Goal: Transaction & Acquisition: Purchase product/service

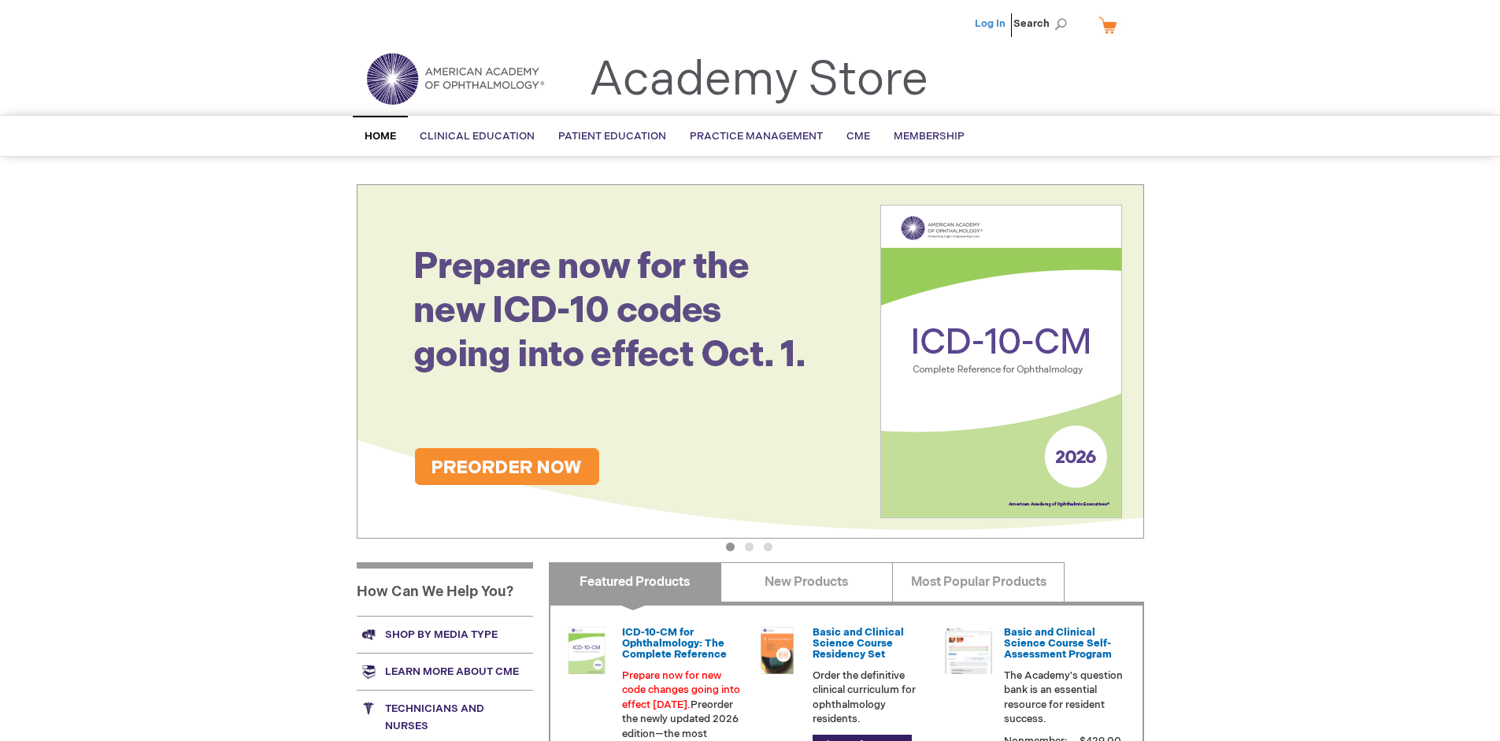
click at [991, 24] on link "Log In" at bounding box center [990, 23] width 31 height 13
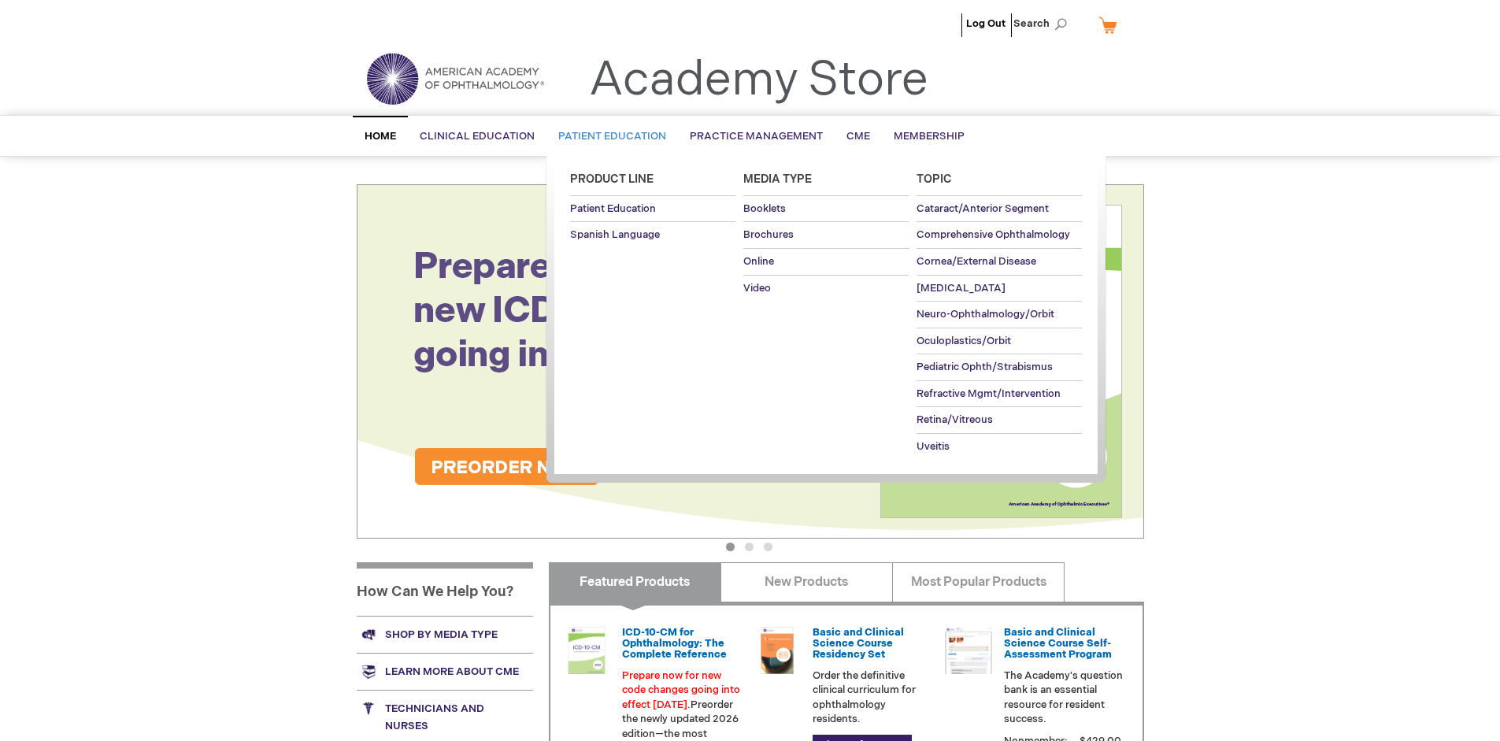
click at [608, 136] on span "Patient Education" at bounding box center [612, 136] width 108 height 13
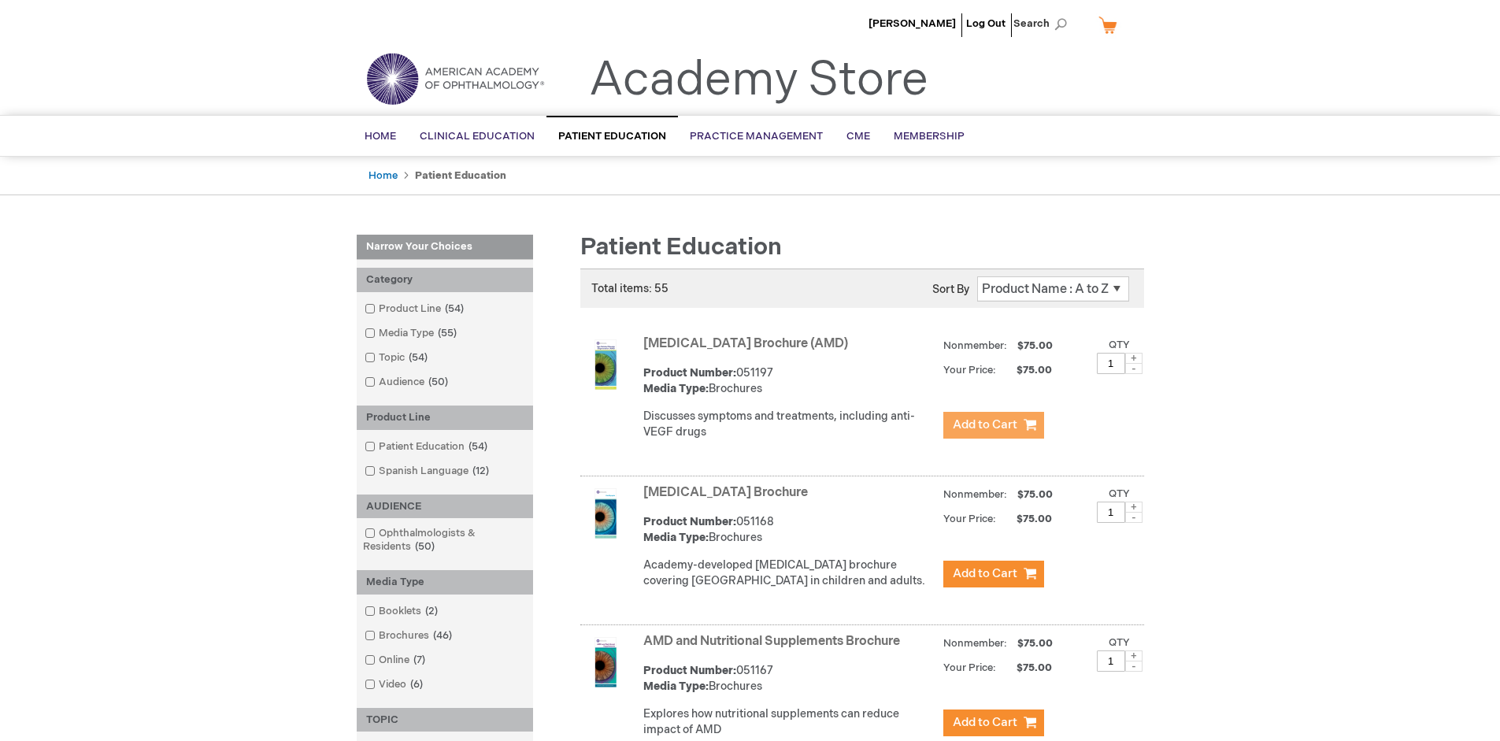
click at [993, 425] on span "Add to Cart" at bounding box center [985, 424] width 65 height 15
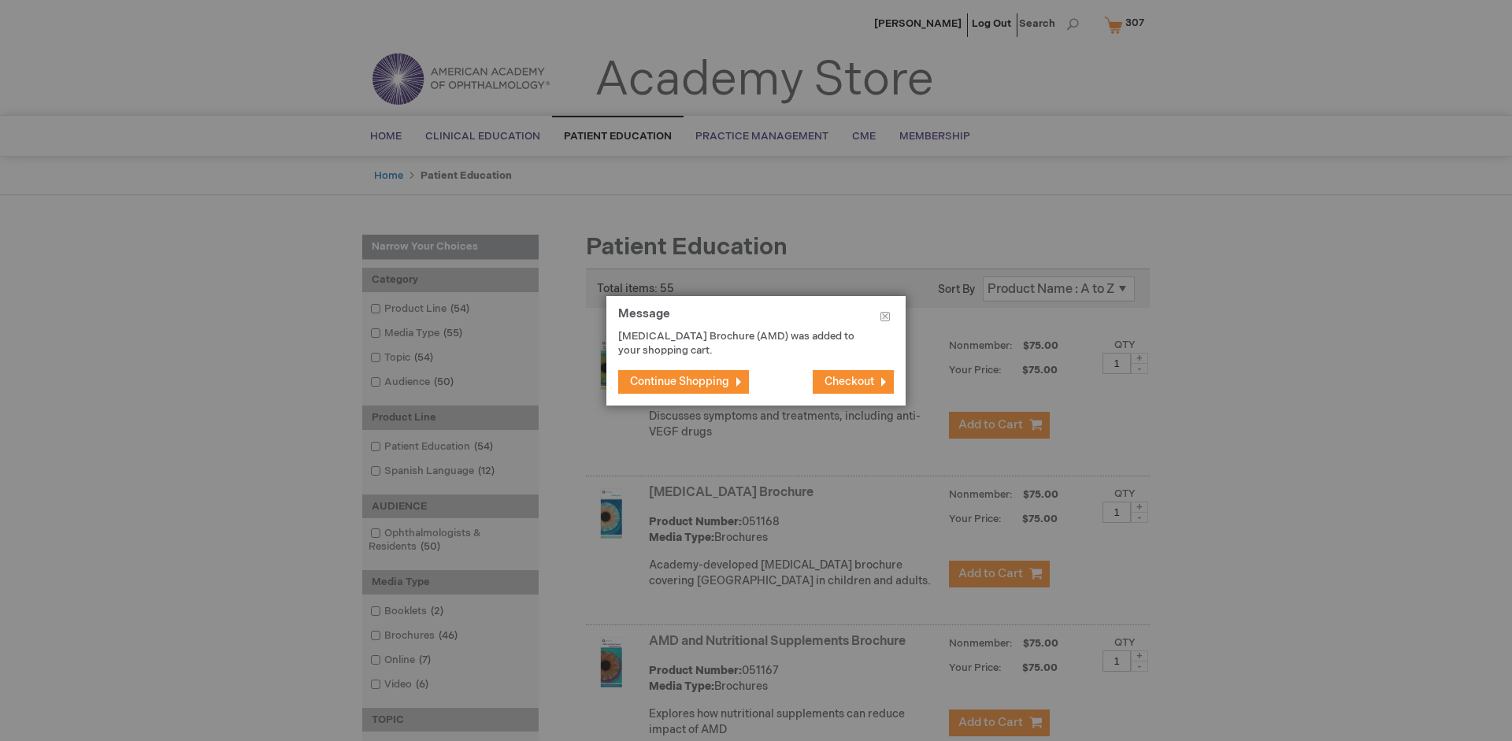
click at [680, 381] on span "Continue Shopping" at bounding box center [679, 381] width 99 height 13
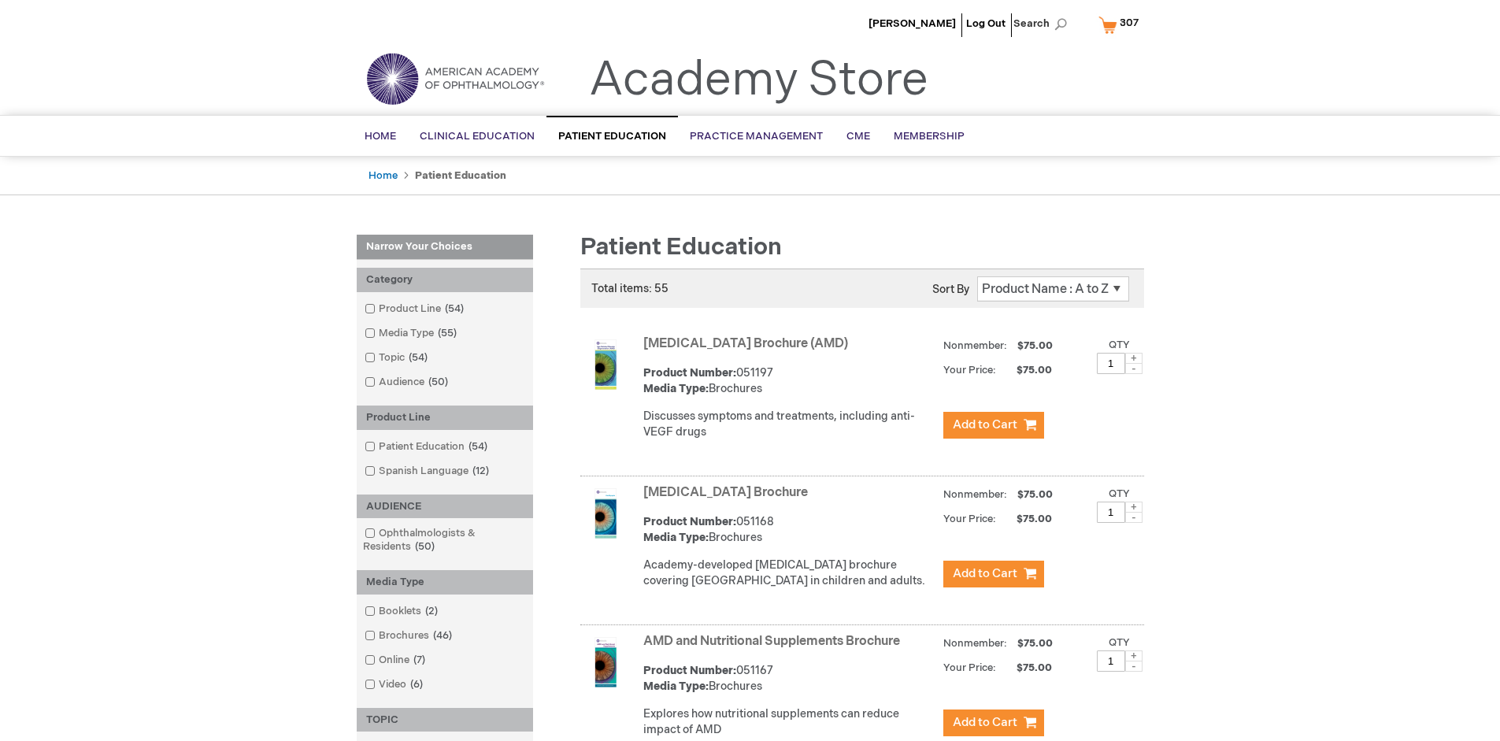
click at [775, 649] on link "AMD and Nutritional Supplements Brochure" at bounding box center [771, 641] width 257 height 15
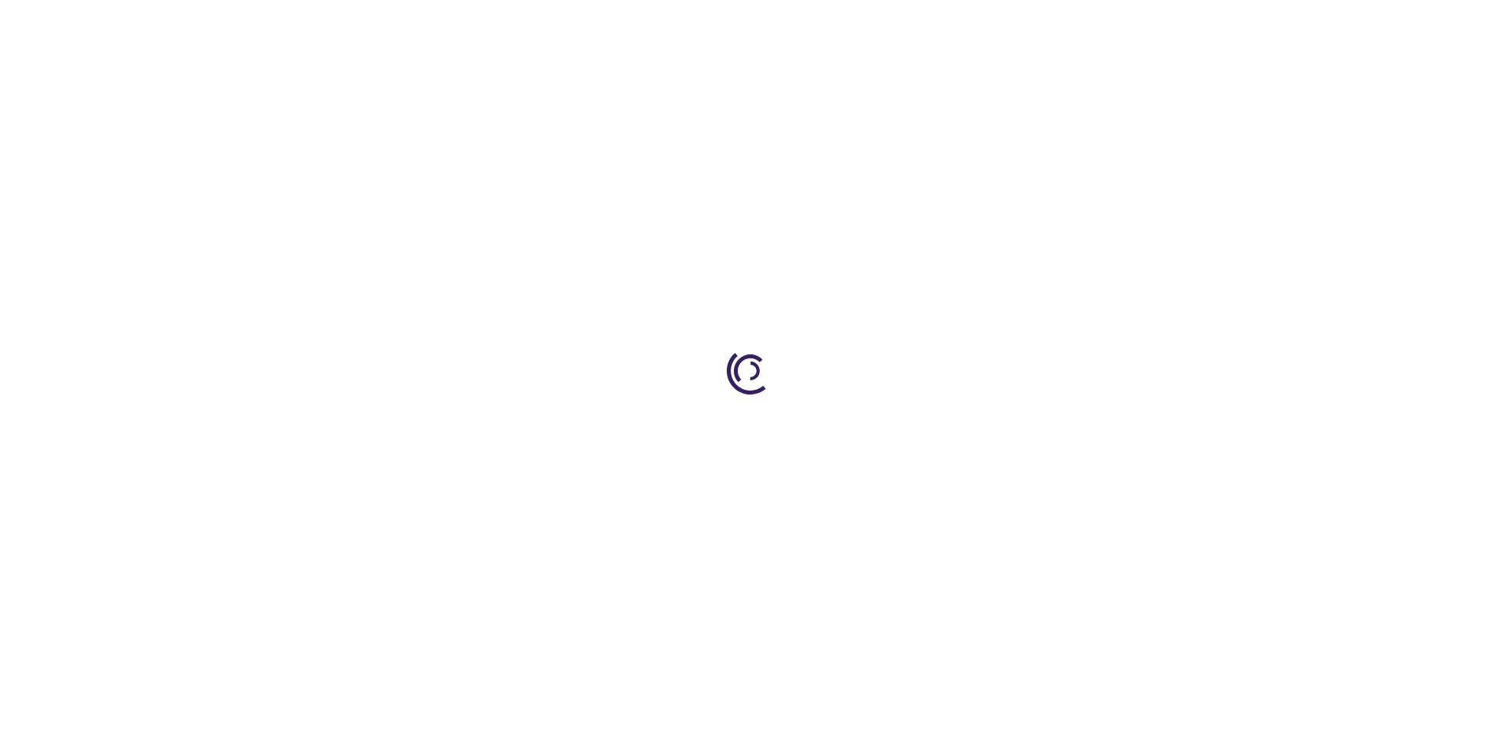
type input "1"
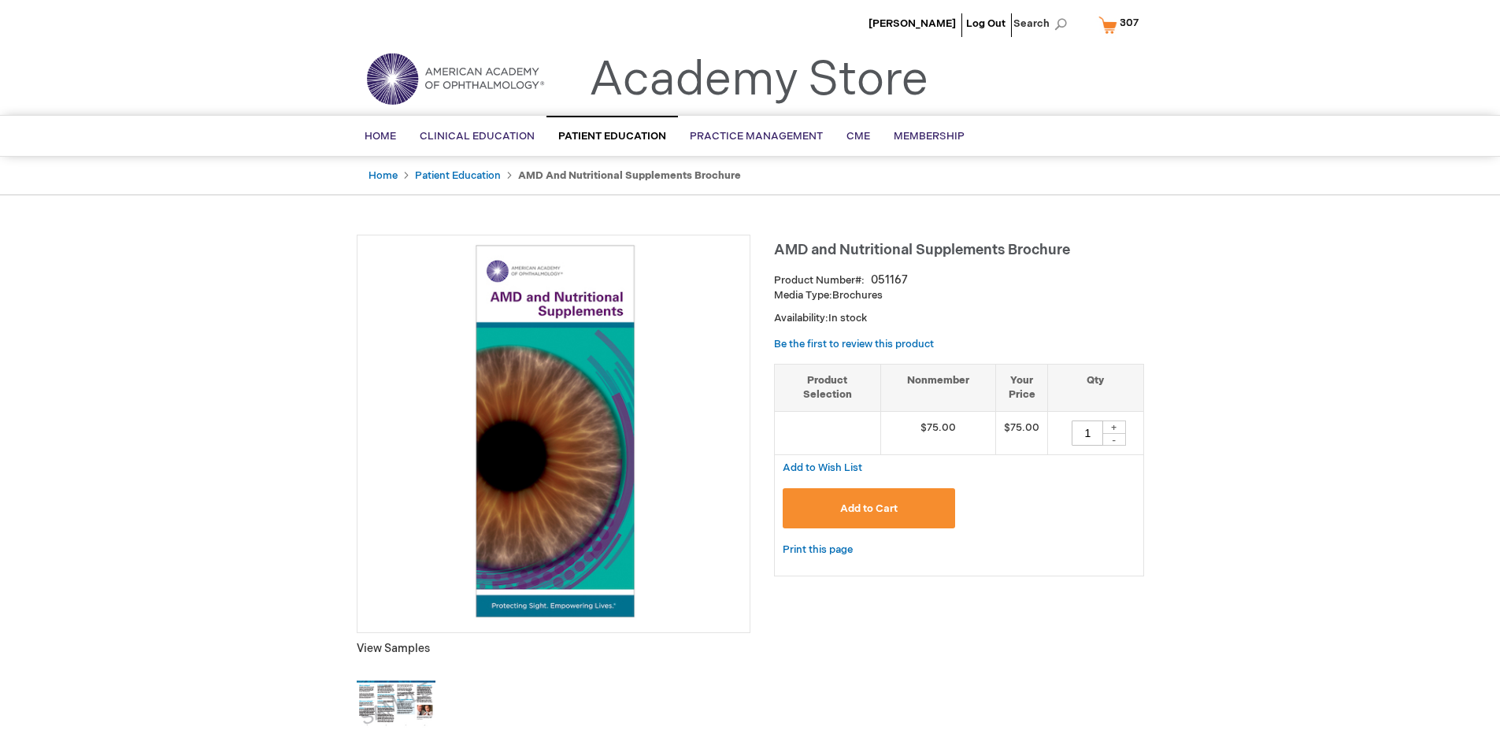
click at [869, 508] on span "Add to Cart" at bounding box center [868, 508] width 57 height 13
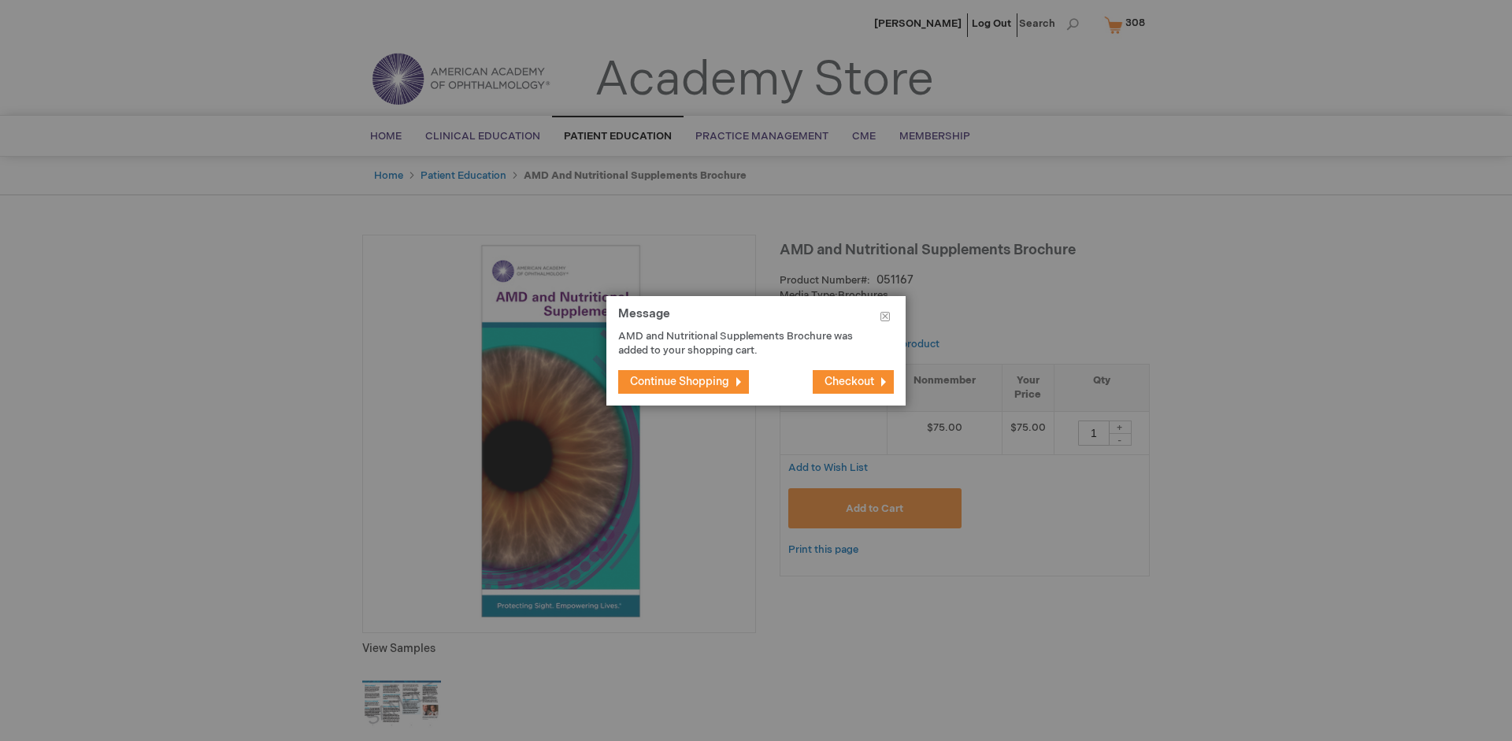
click at [680, 381] on span "Continue Shopping" at bounding box center [679, 381] width 99 height 13
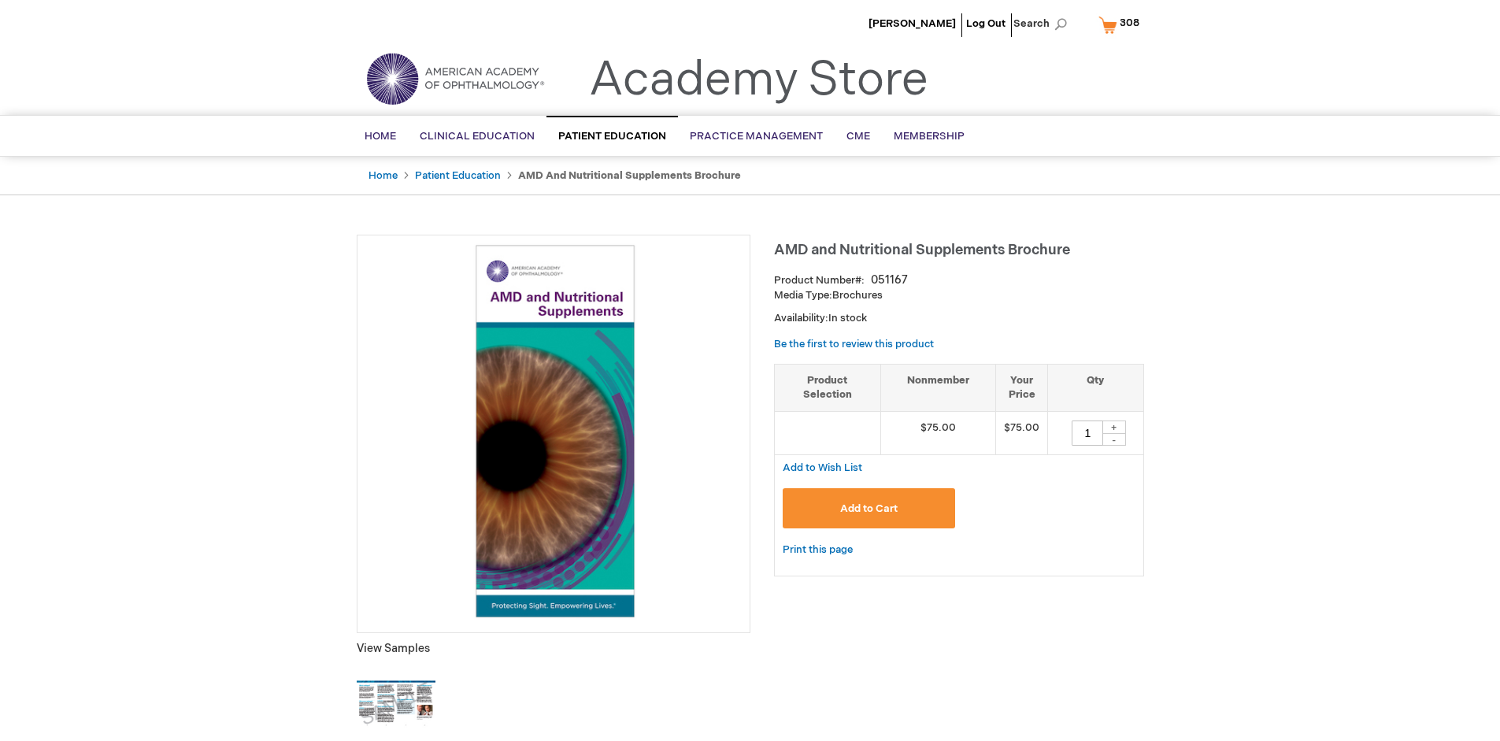
click at [1121, 24] on span "308" at bounding box center [1130, 23] width 20 height 13
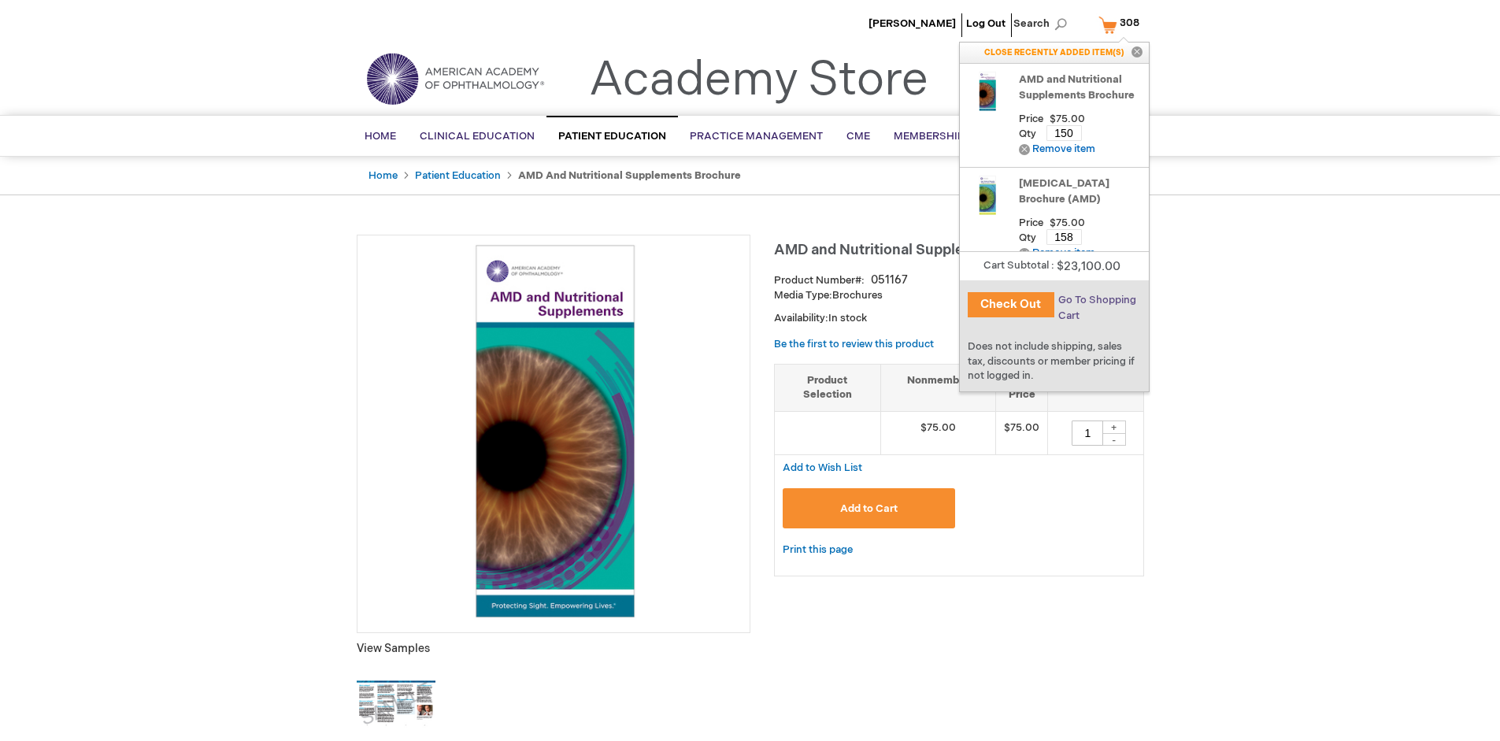
click at [1095, 300] on span "Go To Shopping Cart" at bounding box center [1097, 308] width 78 height 28
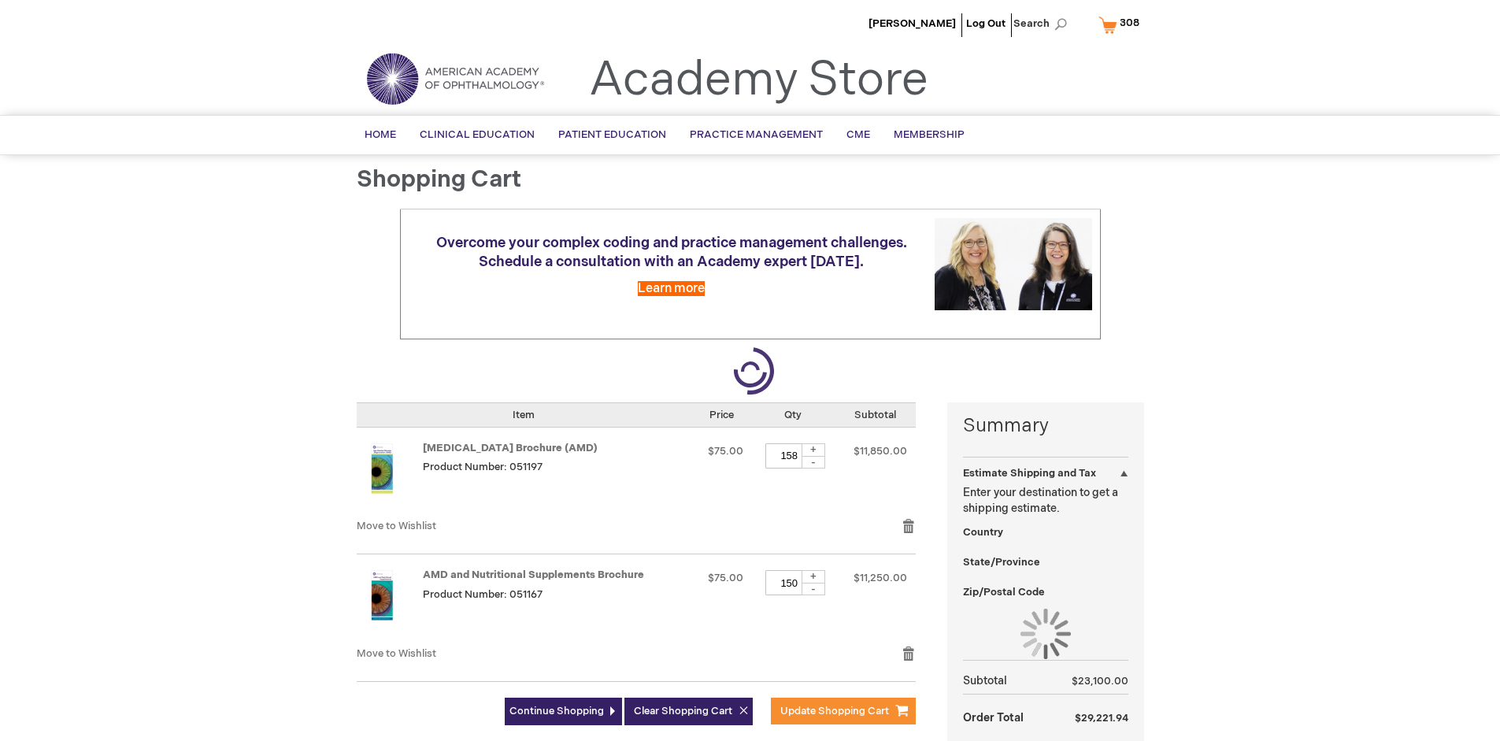
select select "US"
select select "41"
